Goal: Task Accomplishment & Management: Manage account settings

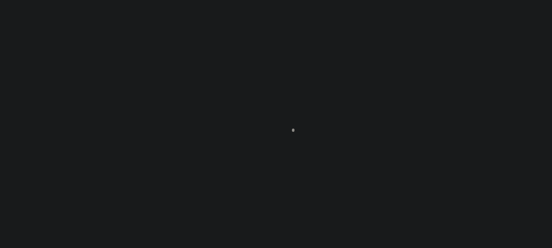
type input "[PERSON_NAME]-T0006"
type input "[PERSON_NAME]"
select select
type input "[STREET_ADDRESS]"
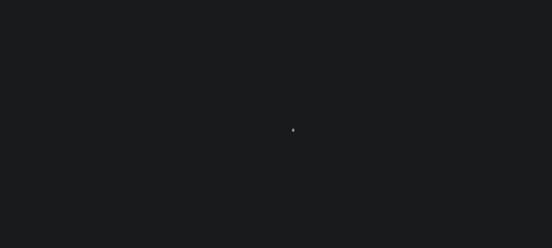
type input "INDEPENDENCE LA 70443-2708"
type input "[DATE]"
select select "10"
select select "Escrow"
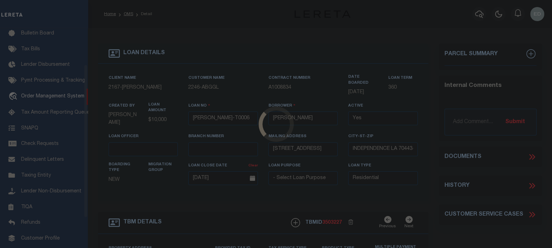
scroll to position [51, 0]
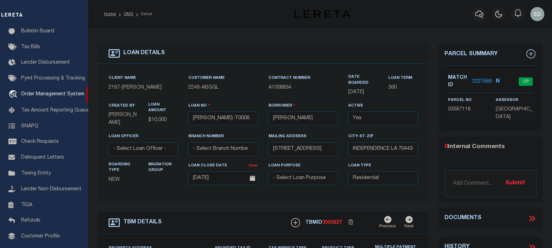
type input "[STREET_ADDRESS]"
select select
type input "INDEPENDENCE LA 70443-2708"
type input "LA"
click at [432, 160] on div "LOAN DETAILS Client Name -" at bounding box center [263, 244] width 341 height 401
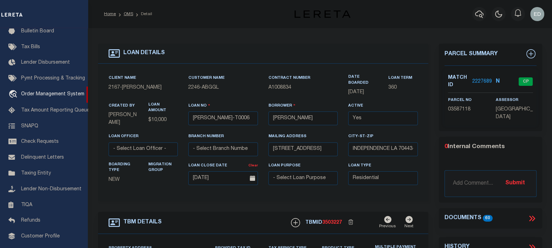
click at [431, 158] on div "LOAN DETAILS Client Name -" at bounding box center [263, 244] width 341 height 401
click at [430, 153] on div "LOAN DETAILS Client Name -" at bounding box center [263, 244] width 341 height 401
drag, startPoint x: 429, startPoint y: 149, endPoint x: 429, endPoint y: 144, distance: 4.6
click at [429, 147] on div "LOAN DETAILS Client Name -" at bounding box center [263, 244] width 341 height 401
click at [429, 141] on div "LOAN DETAILS Client Name -" at bounding box center [263, 244] width 341 height 401
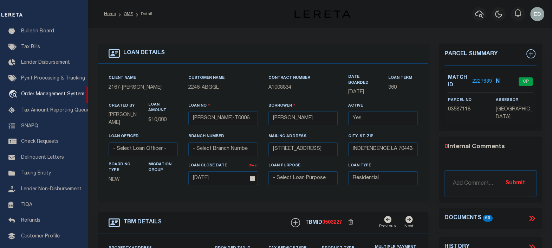
click at [429, 136] on div "LOAN DETAILS Client Name -" at bounding box center [263, 244] width 341 height 401
click at [425, 160] on div "Client Name 2167 - [PERSON_NAME] Customer Name 2246 - ABGGL Contract Number 360" at bounding box center [263, 132] width 331 height 137
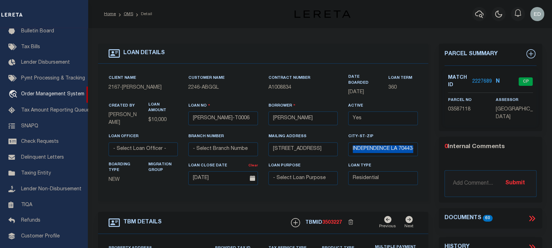
click at [425, 160] on div "Client Name 2167 - [PERSON_NAME] Customer Name 2246 - ABGGL Contract Number 360" at bounding box center [263, 132] width 331 height 137
drag, startPoint x: 425, startPoint y: 146, endPoint x: 427, endPoint y: 157, distance: 11.4
click at [426, 147] on div "Client Name 2167 - [PERSON_NAME] Customer Name 2246 - ABGGL Contract Number 360" at bounding box center [263, 132] width 331 height 137
drag, startPoint x: 427, startPoint y: 157, endPoint x: 428, endPoint y: 143, distance: 14.4
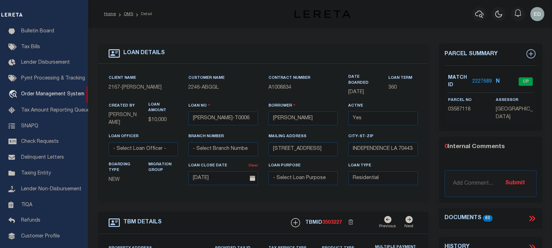
click at [428, 153] on div "Client Name 2167 - [PERSON_NAME] Customer Name 2246 - ABGGL Contract Number 360" at bounding box center [263, 132] width 331 height 137
drag, startPoint x: 428, startPoint y: 143, endPoint x: 429, endPoint y: 151, distance: 8.4
click at [429, 146] on div "LOAN DETAILS Client Name -" at bounding box center [263, 244] width 341 height 401
drag, startPoint x: 429, startPoint y: 151, endPoint x: 428, endPoint y: 137, distance: 14.1
click at [428, 149] on div "LOAN DETAILS Client Name -" at bounding box center [263, 244] width 341 height 401
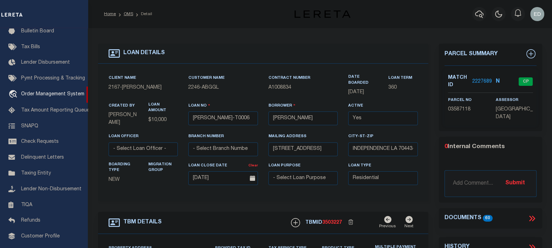
click at [428, 137] on div "Client Name 2167 - [PERSON_NAME] Customer Name 2246 - ABGGL Contract Number 360" at bounding box center [263, 132] width 331 height 137
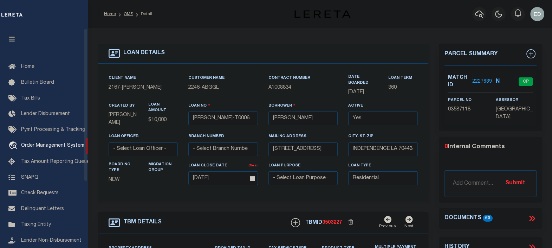
click at [12, 38] on icon "button" at bounding box center [12, 39] width 8 height 6
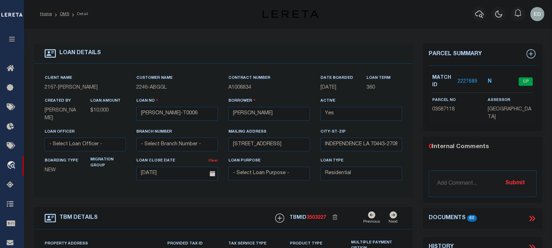
scroll to position [44, 0]
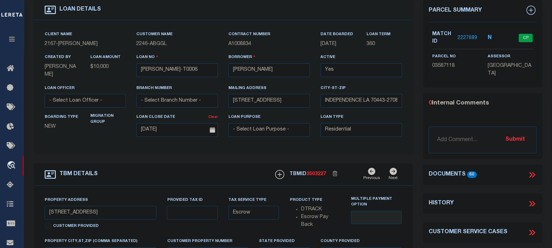
click at [534, 171] on icon at bounding box center [532, 174] width 9 height 9
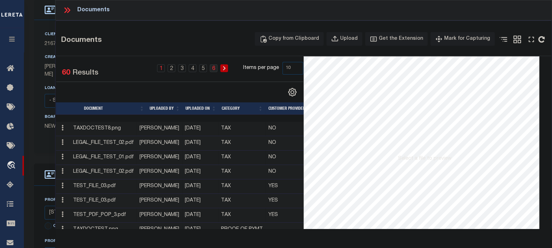
click at [215, 67] on link "6" at bounding box center [214, 68] width 8 height 8
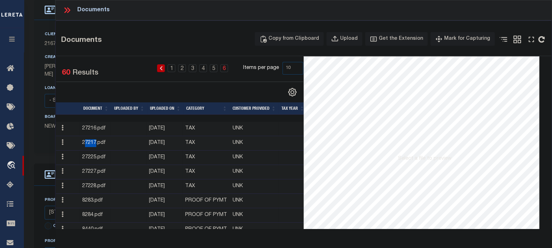
drag, startPoint x: 86, startPoint y: 142, endPoint x: 99, endPoint y: 143, distance: 12.7
click at [99, 143] on td "27217.pdf" at bounding box center [94, 143] width 31 height 14
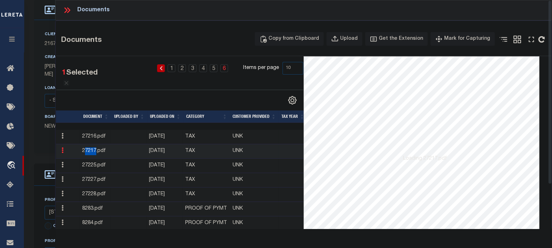
drag, startPoint x: 99, startPoint y: 143, endPoint x: 92, endPoint y: 143, distance: 7.0
click at [92, 143] on td "27216.pdf" at bounding box center [94, 137] width 31 height 14
drag, startPoint x: 84, startPoint y: 149, endPoint x: 98, endPoint y: 152, distance: 14.6
click at [98, 152] on td "27217.pdf" at bounding box center [94, 151] width 31 height 14
copy td "27217"
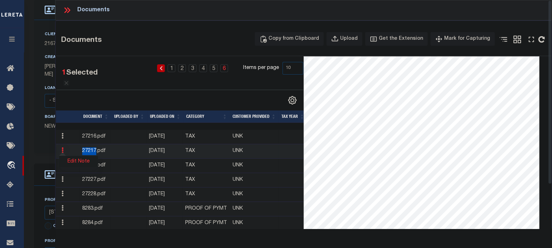
click at [82, 159] on link "Edit Note" at bounding box center [78, 162] width 39 height 12
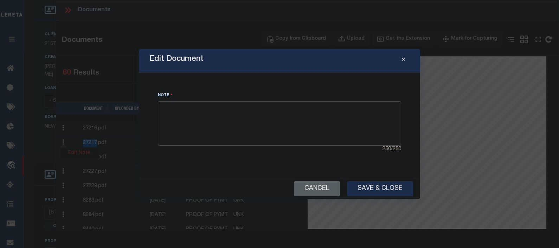
click at [240, 118] on textarea at bounding box center [279, 123] width 243 height 44
type textarea "sdioñfughqepwiouñrfhvñouiesrhfvñsrtd"
click at [371, 186] on button "Save & Close" at bounding box center [380, 188] width 66 height 15
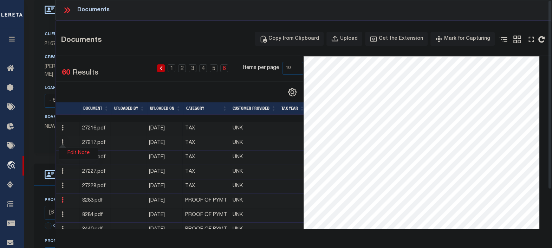
click at [62, 199] on icon at bounding box center [63, 200] width 2 height 6
click at [76, 189] on link "Edit Note" at bounding box center [78, 191] width 39 height 12
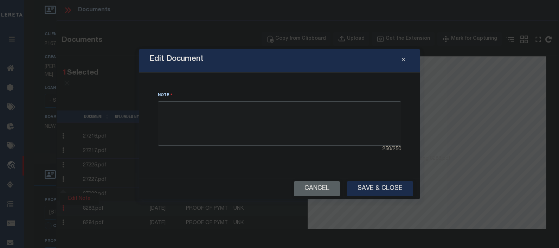
click at [219, 116] on textarea at bounding box center [279, 123] width 243 height 44
type textarea "[PERSON_NAME] P test Norte"
click at [364, 188] on button "Save & Close" at bounding box center [380, 188] width 66 height 15
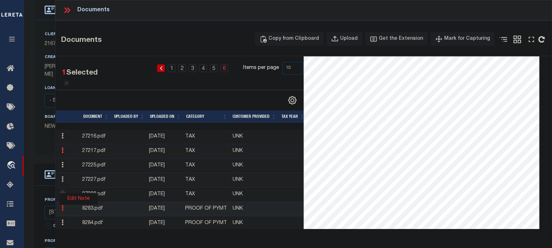
click at [62, 149] on icon at bounding box center [63, 150] width 2 height 6
click at [81, 161] on link "Edit Note" at bounding box center [78, 162] width 39 height 12
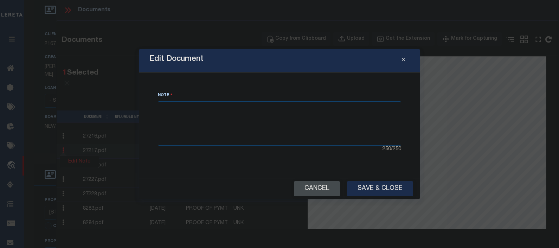
click at [309, 189] on button "Cancel" at bounding box center [317, 188] width 46 height 15
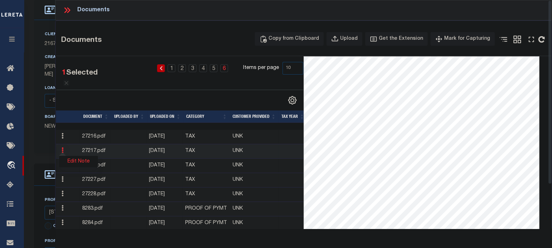
click at [64, 7] on icon at bounding box center [67, 10] width 9 height 9
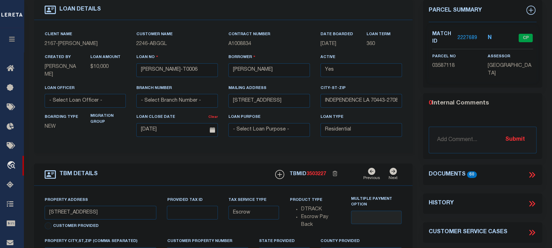
click at [530, 172] on icon at bounding box center [532, 174] width 9 height 9
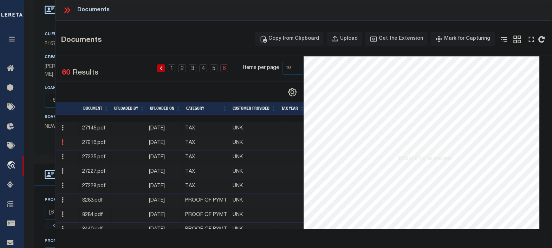
click at [63, 142] on icon at bounding box center [63, 142] width 2 height 6
click at [81, 150] on link "Edit Note" at bounding box center [78, 154] width 39 height 12
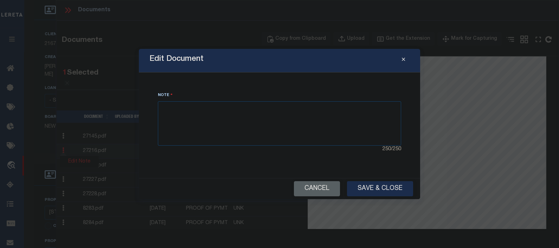
click at [319, 195] on button "Cancel" at bounding box center [317, 188] width 46 height 15
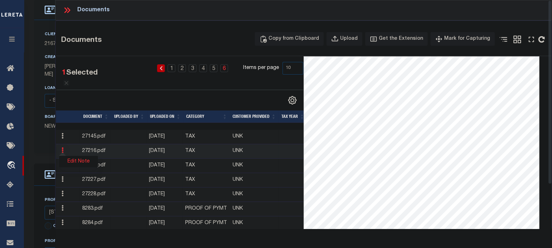
click at [137, 155] on td at bounding box center [128, 151] width 36 height 14
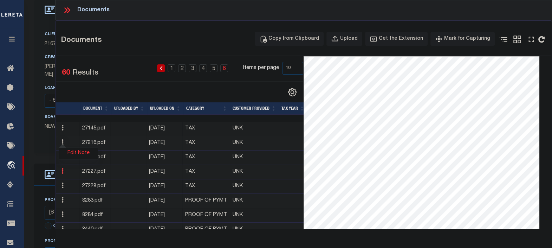
click at [63, 170] on icon at bounding box center [63, 171] width 2 height 6
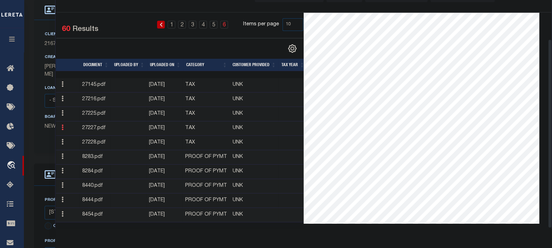
scroll to position [47, 0]
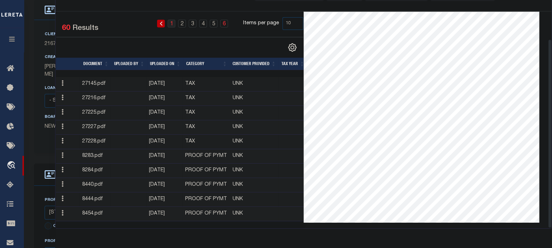
click at [172, 21] on link "1" at bounding box center [172, 24] width 8 height 8
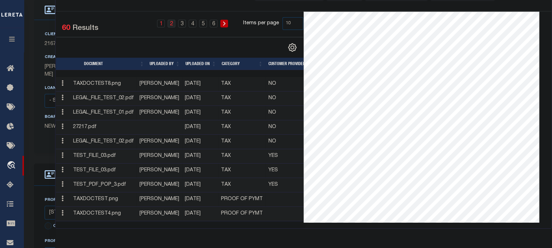
click at [173, 21] on link "2" at bounding box center [172, 24] width 8 height 8
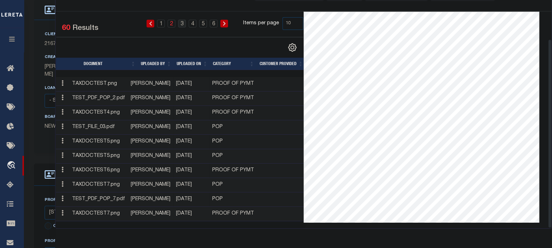
click at [183, 21] on link "3" at bounding box center [182, 24] width 8 height 8
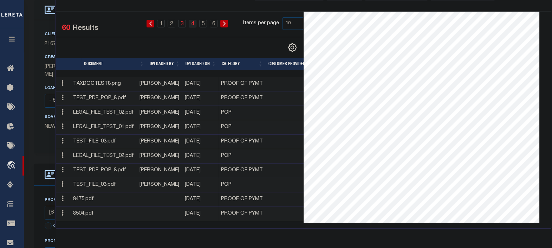
click at [195, 21] on link "4" at bounding box center [193, 24] width 8 height 8
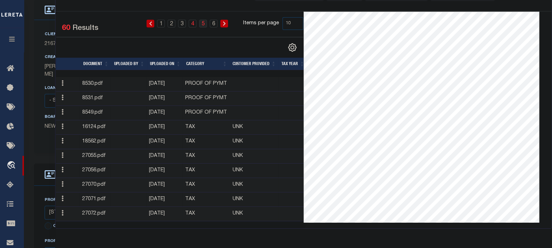
click at [205, 21] on link "5" at bounding box center [203, 24] width 8 height 8
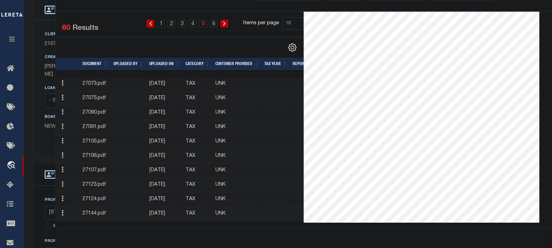
click at [205, 21] on link "5" at bounding box center [203, 24] width 8 height 8
click at [213, 21] on link "6" at bounding box center [214, 24] width 8 height 8
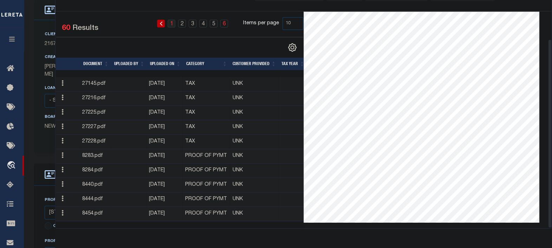
click at [173, 21] on link "1" at bounding box center [172, 24] width 8 height 8
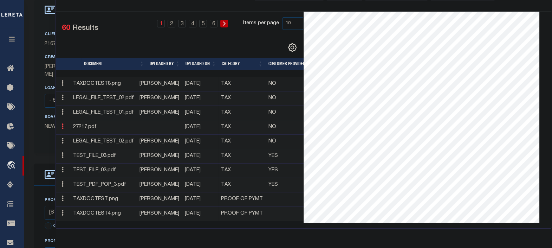
click at [62, 125] on icon at bounding box center [63, 126] width 2 height 6
click at [83, 135] on link "Edit Note" at bounding box center [78, 138] width 39 height 12
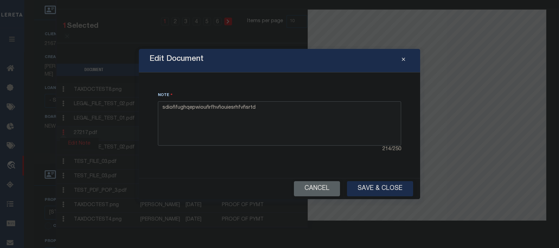
click at [279, 114] on textarea "sdioñfughqepwiouñrfhvñouiesrhfvñsrtd" at bounding box center [279, 123] width 243 height 44
drag, startPoint x: 253, startPoint y: 108, endPoint x: 163, endPoint y: 107, distance: 90.0
click at [163, 107] on textarea "sdioñfughqepwiouñrfhvñouiesrhfvñsrtd Editado por EP" at bounding box center [279, 123] width 243 height 44
type textarea "ABCD Editado por EP"
click at [367, 186] on button "Save & Close" at bounding box center [380, 188] width 66 height 15
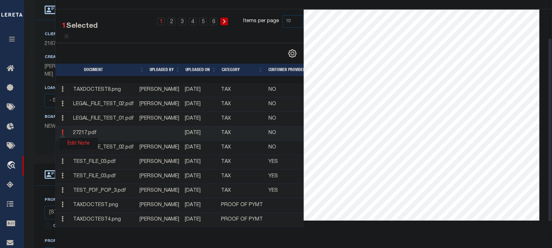
click at [35, 55] on div "Client Name 2167 - [PERSON_NAME] Customer Name 2246 - ABGGL Contract Number 360" at bounding box center [223, 86] width 379 height 133
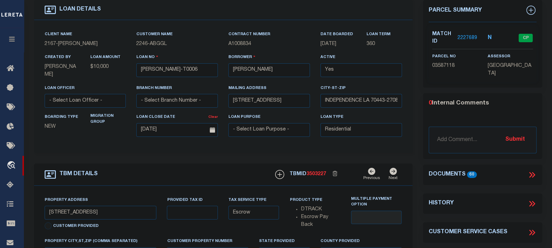
click at [531, 170] on icon at bounding box center [532, 174] width 9 height 9
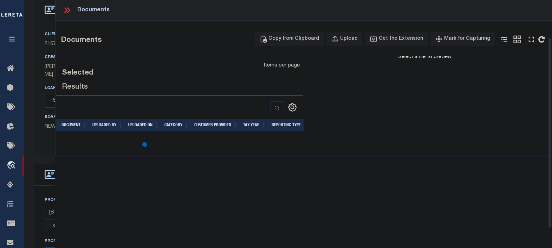
scroll to position [44, 0]
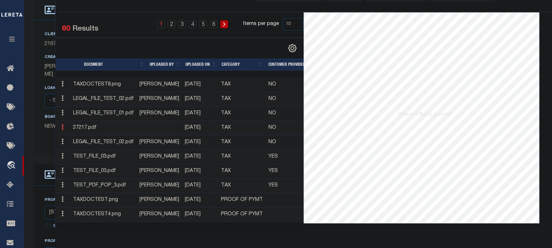
click at [66, 128] on link at bounding box center [63, 128] width 8 height 6
click at [63, 127] on icon at bounding box center [63, 127] width 2 height 6
click at [76, 138] on link "Edit Note" at bounding box center [78, 139] width 39 height 12
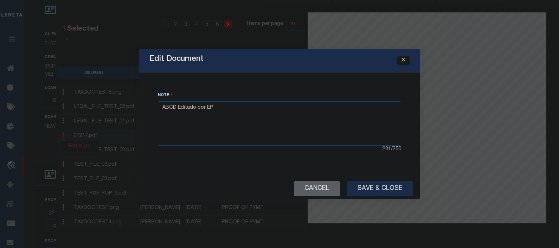
click at [403, 59] on icon "Close" at bounding box center [403, 59] width 3 height 5
